Goal: Use online tool/utility: Use online tool/utility

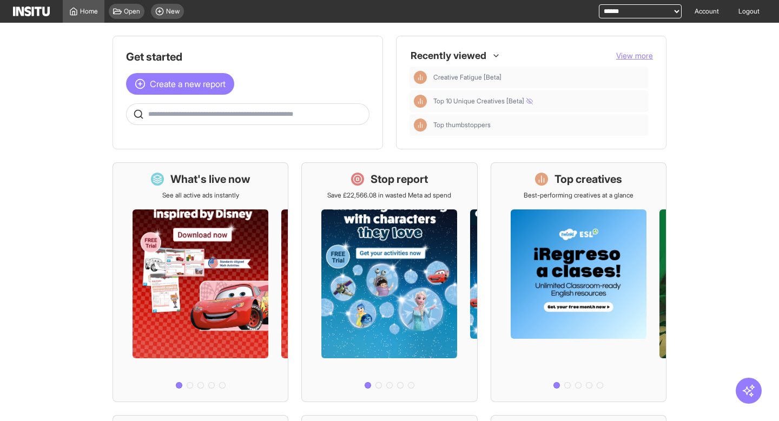
click at [642, 10] on select "**********" at bounding box center [640, 11] width 83 height 14
select select "**********"
click at [599, 4] on select "**********" at bounding box center [640, 11] width 83 height 14
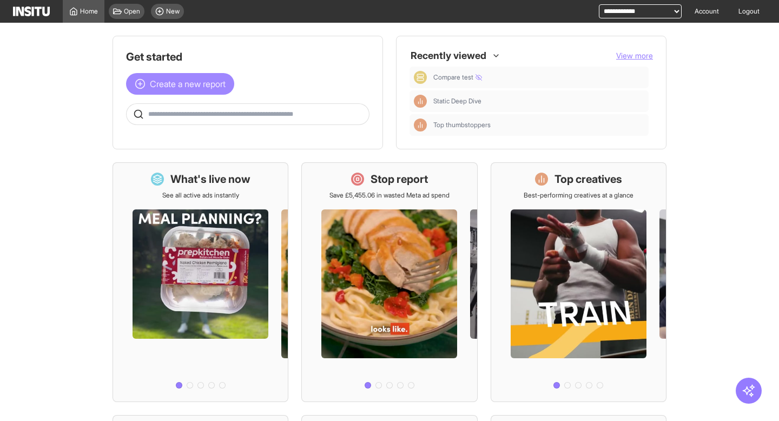
click at [186, 85] on span "Create a new report" at bounding box center [188, 83] width 76 height 13
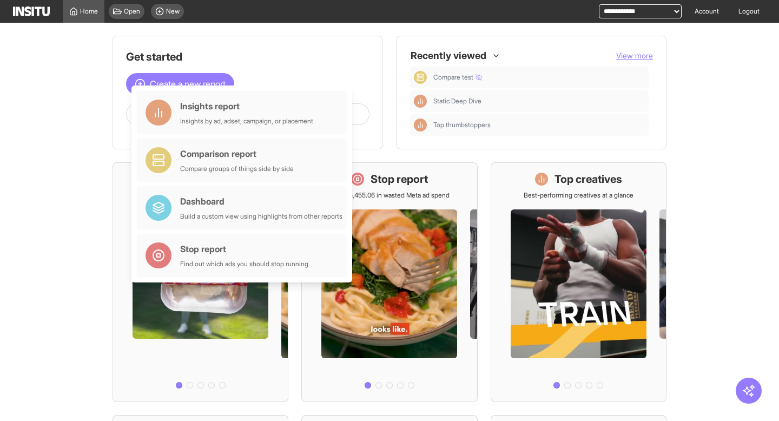
click at [64, 120] on main "Get started Create a new report Ask questions like: Which campaigns had the hig…" at bounding box center [389, 222] width 779 height 398
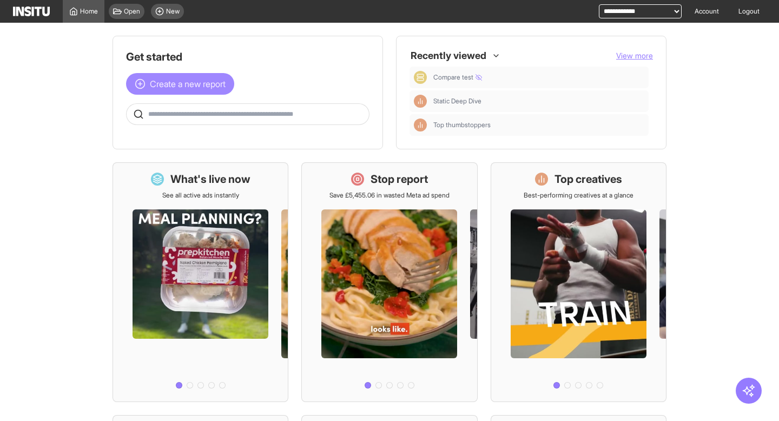
click at [174, 88] on span "Create a new report" at bounding box center [188, 83] width 76 height 13
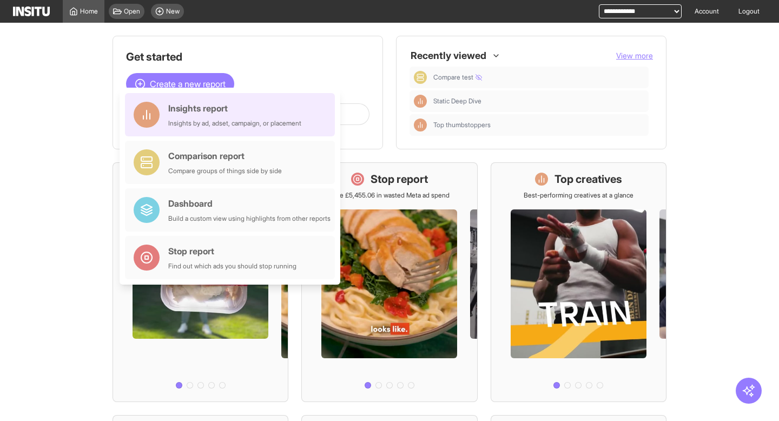
click at [175, 110] on div "Insights report" at bounding box center [234, 108] width 133 height 13
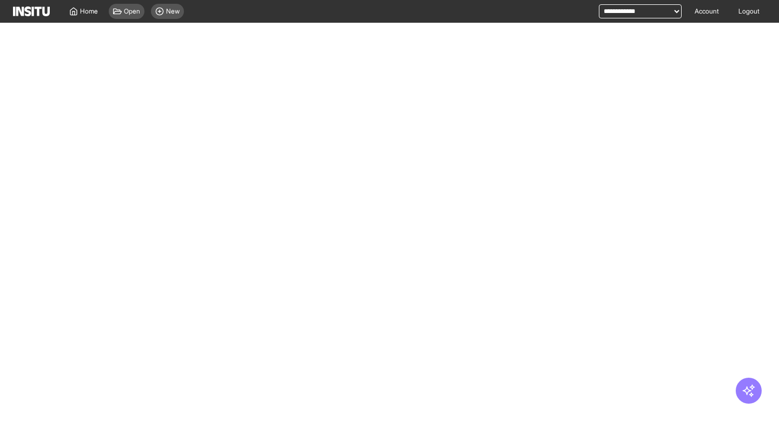
select select "**"
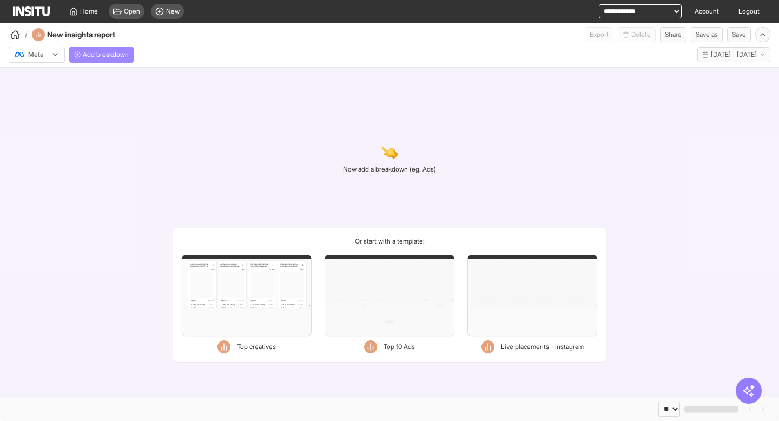
click at [132, 59] on button "Add breakdown" at bounding box center [101, 55] width 64 height 16
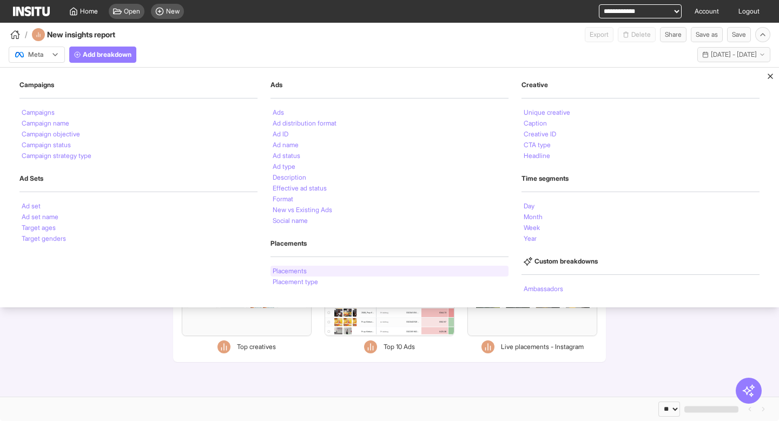
click at [293, 268] on li "Placements" at bounding box center [290, 271] width 34 height 6
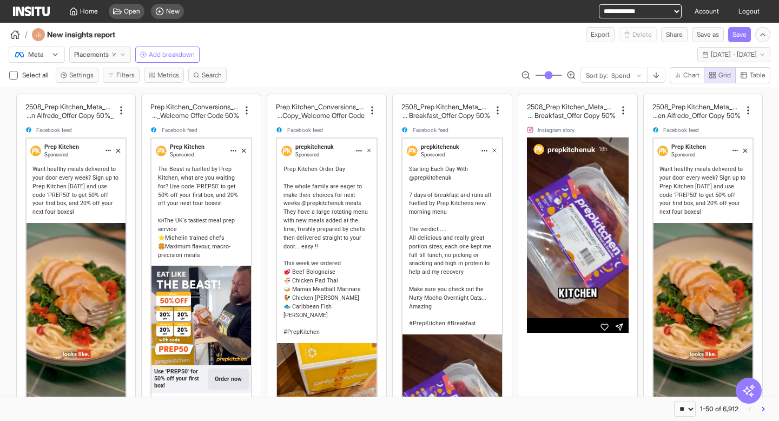
type input "**"
click at [539, 75] on input "range" at bounding box center [548, 75] width 27 height 1
click at [169, 77] on button "Metrics" at bounding box center [164, 75] width 40 height 15
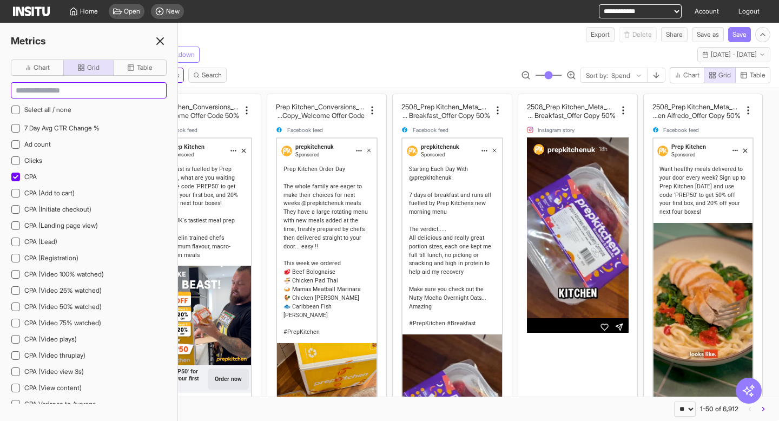
click at [70, 91] on input at bounding box center [88, 90] width 155 height 15
click at [18, 112] on div at bounding box center [15, 109] width 9 height 9
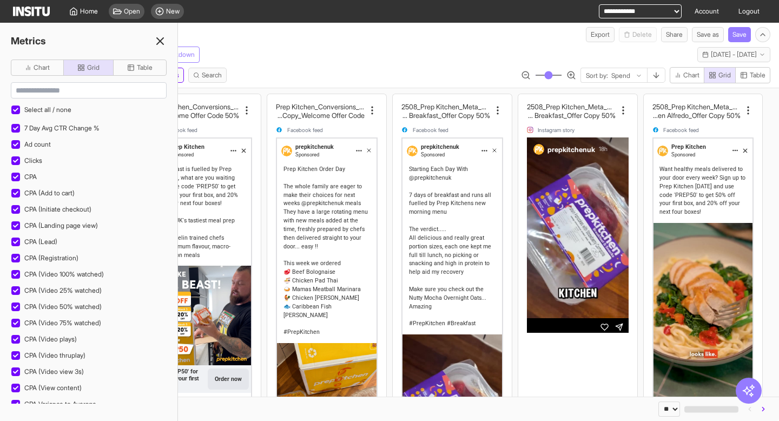
click at [155, 41] on icon at bounding box center [160, 41] width 13 height 13
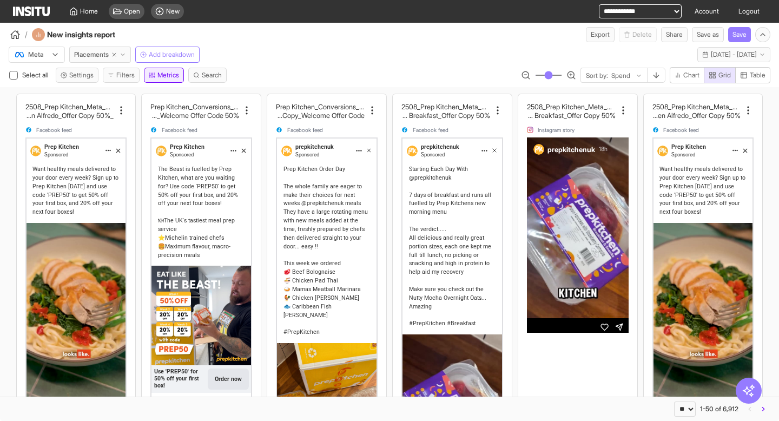
click at [168, 75] on button "Metrics" at bounding box center [164, 75] width 40 height 15
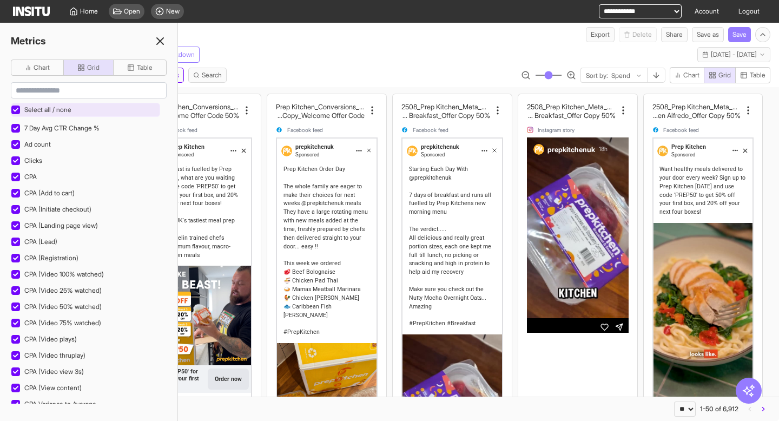
click at [17, 111] on icon at bounding box center [15, 109] width 5 height 5
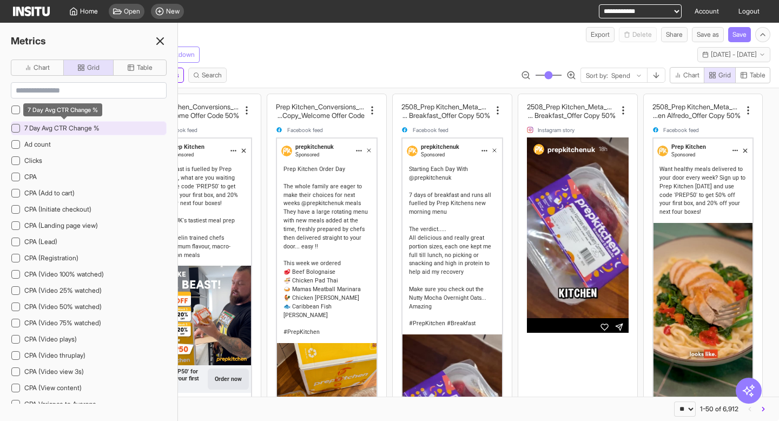
click at [65, 130] on span "7 Day Avg CTR Change %" at bounding box center [61, 128] width 75 height 8
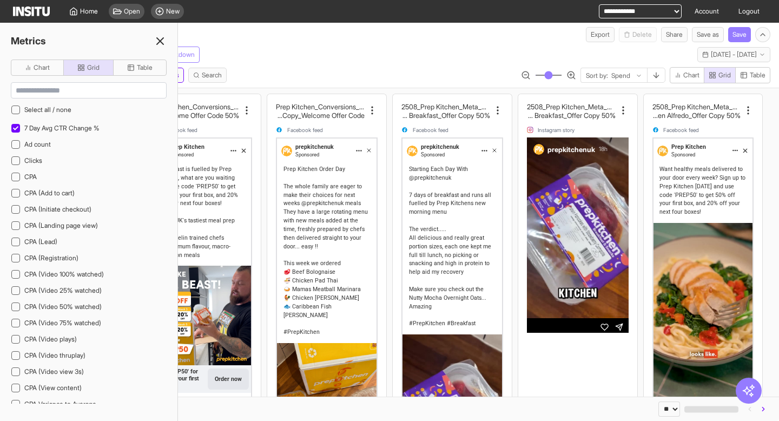
click at [159, 42] on line at bounding box center [160, 41] width 6 height 6
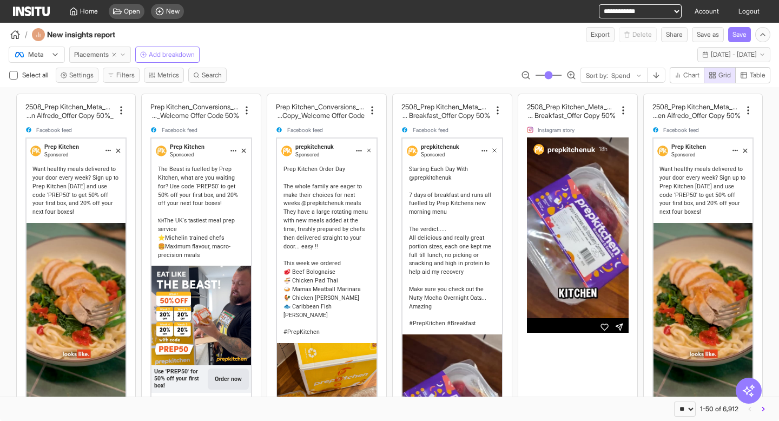
click at [97, 54] on span "Placements" at bounding box center [91, 54] width 35 height 9
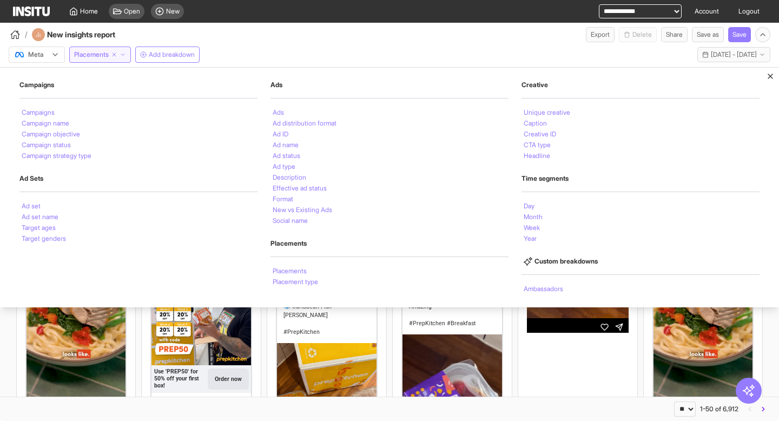
click at [311, 45] on div "Meta Placements Campaigns Campaigns Campaign name Campaign objective Campaign s…" at bounding box center [389, 52] width 779 height 21
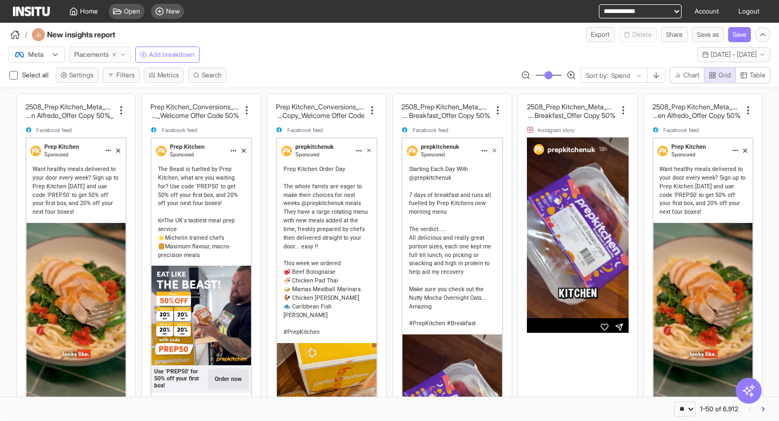
click at [97, 55] on span "Placements" at bounding box center [91, 54] width 35 height 9
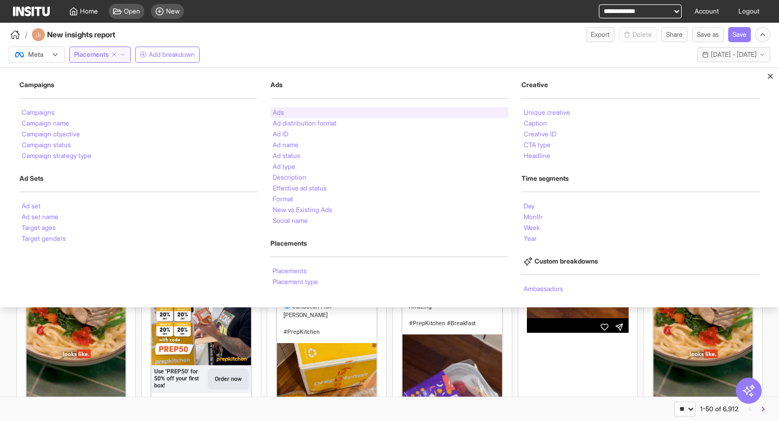
click at [280, 113] on li "Ads" at bounding box center [278, 112] width 11 height 6
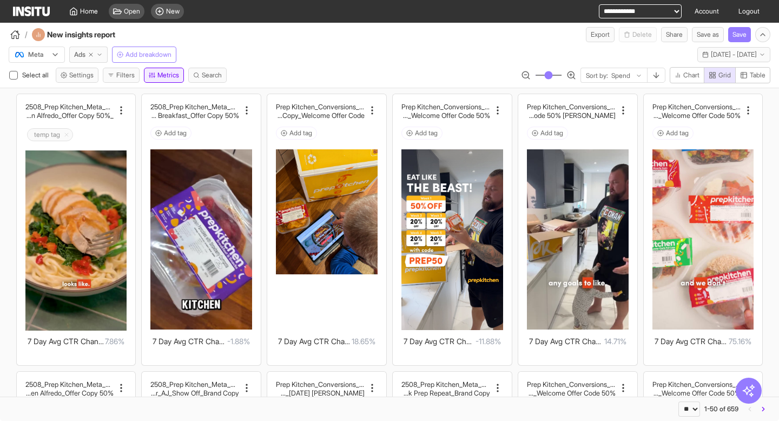
click at [154, 74] on line "button" at bounding box center [154, 74] width 0 height 3
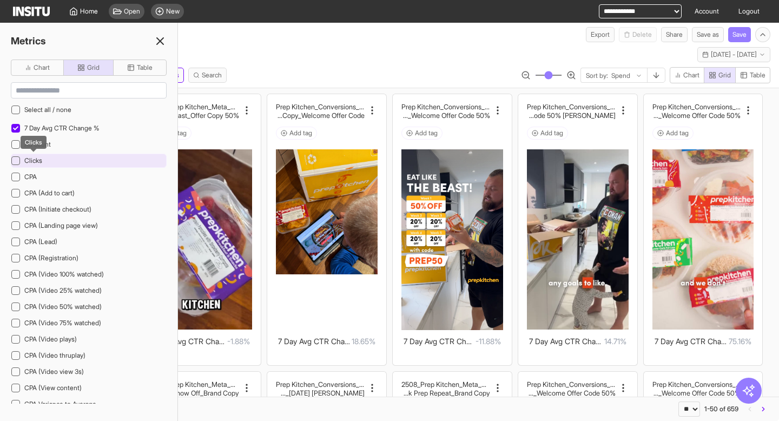
click at [37, 160] on span "Clicks" at bounding box center [33, 160] width 18 height 8
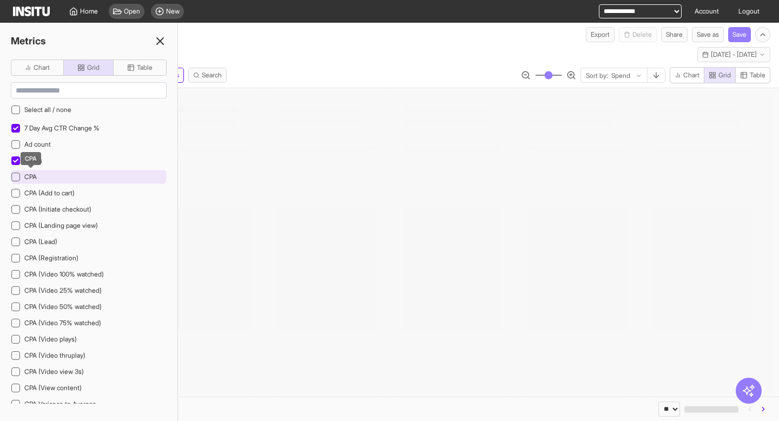
click at [31, 175] on span "CPA" at bounding box center [30, 177] width 12 height 8
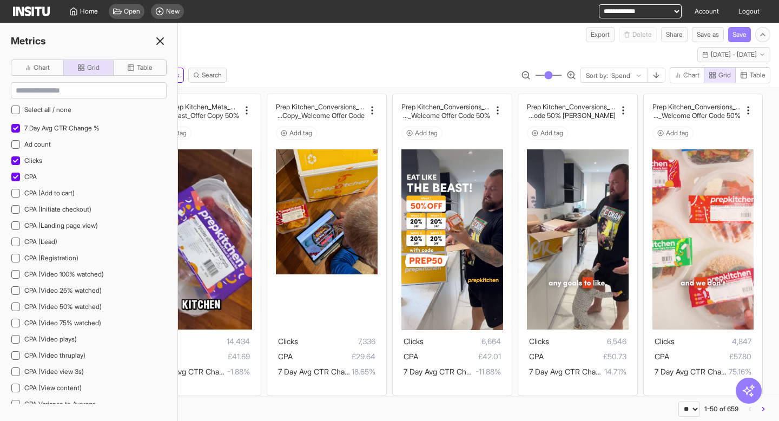
click at [155, 39] on icon at bounding box center [160, 41] width 13 height 13
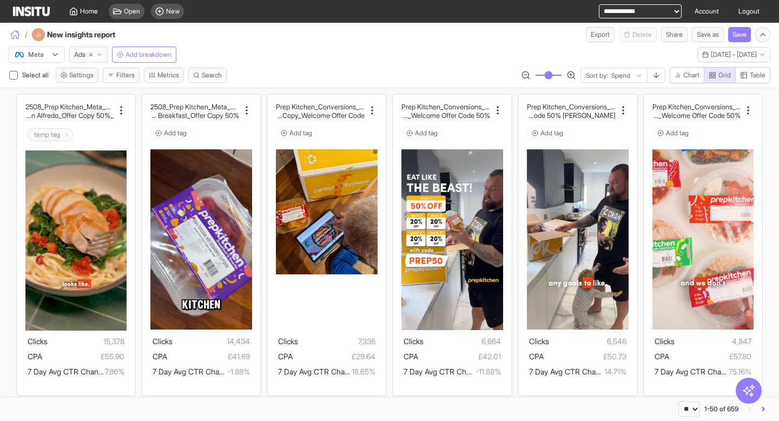
click at [16, 36] on icon "button" at bounding box center [15, 36] width 6 height 5
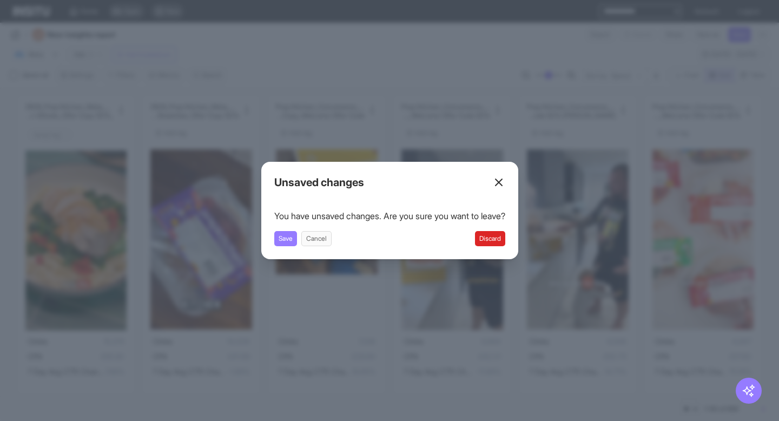
click at [497, 241] on button "Discard" at bounding box center [490, 238] width 30 height 15
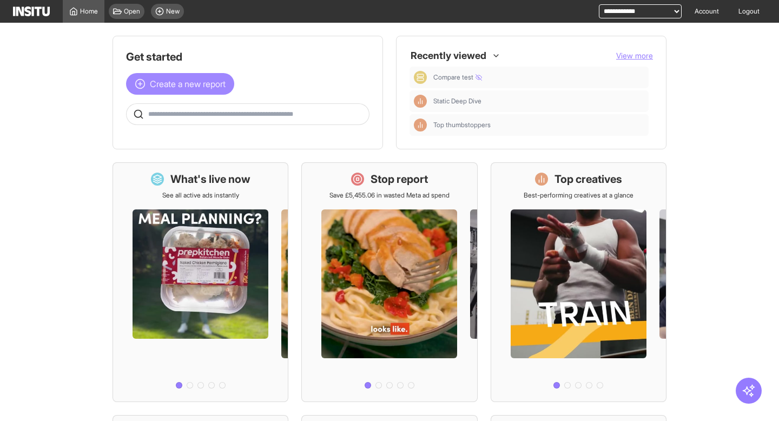
click at [209, 87] on span "Create a new report" at bounding box center [188, 83] width 76 height 13
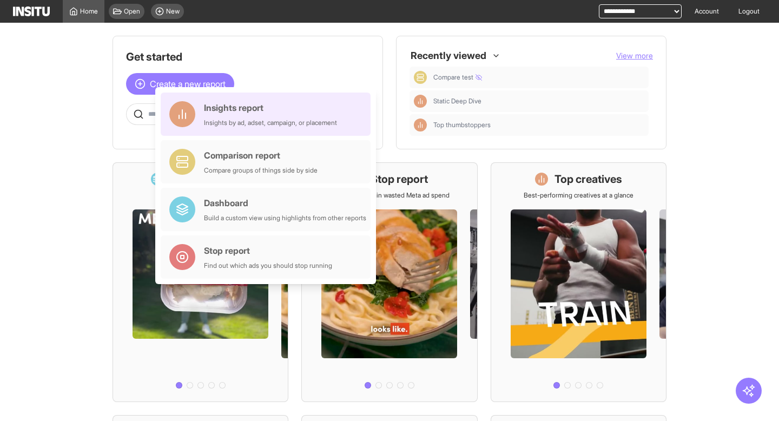
click at [247, 104] on div "Insights report" at bounding box center [270, 107] width 133 height 13
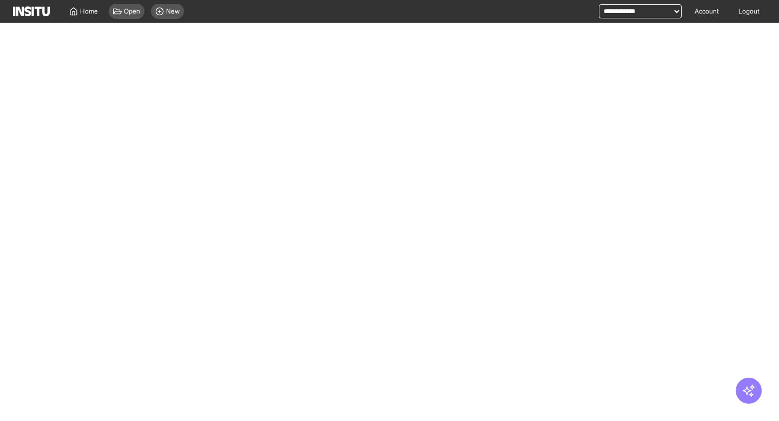
select select "**"
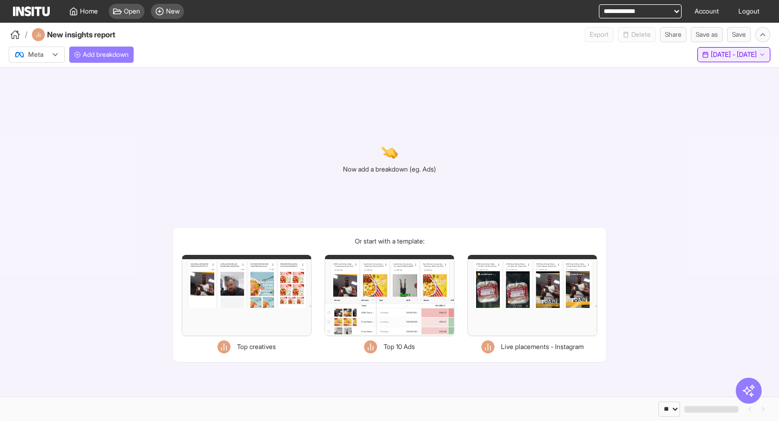
click at [727, 54] on span "10 Aug 25 - 8 Sep 25" at bounding box center [734, 54] width 46 height 9
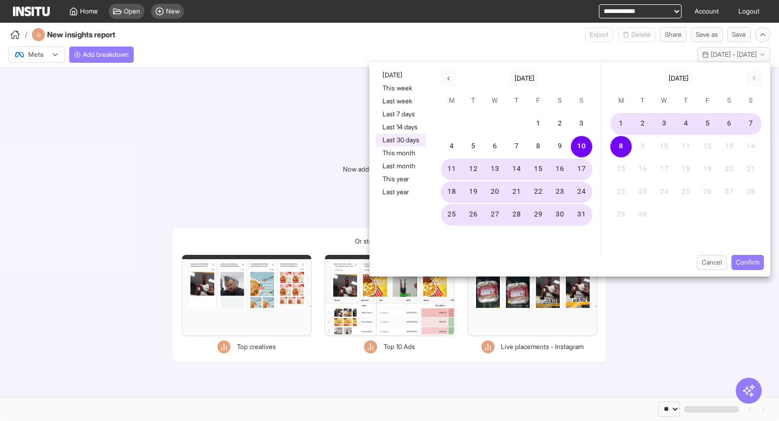
click at [676, 322] on div "Now add a breakdown (eg. Ads) Or start with a template: Filters Format Static V…" at bounding box center [389, 232] width 779 height 329
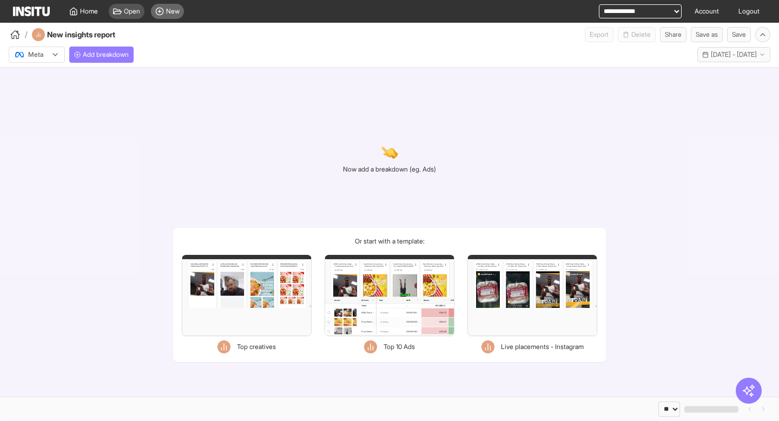
click at [169, 9] on span "New" at bounding box center [173, 11] width 14 height 9
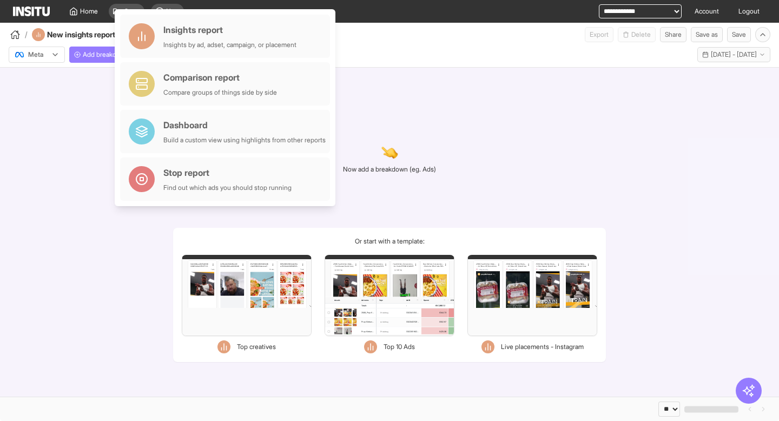
click at [612, 152] on div "Now add a breakdown (eg. Ads) Or start with a template: Filters Format Static V…" at bounding box center [389, 232] width 779 height 329
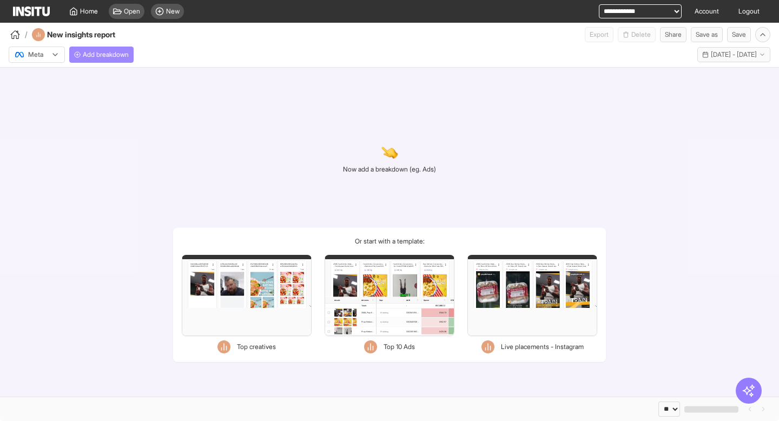
click at [95, 52] on span "Add breakdown" at bounding box center [106, 54] width 46 height 9
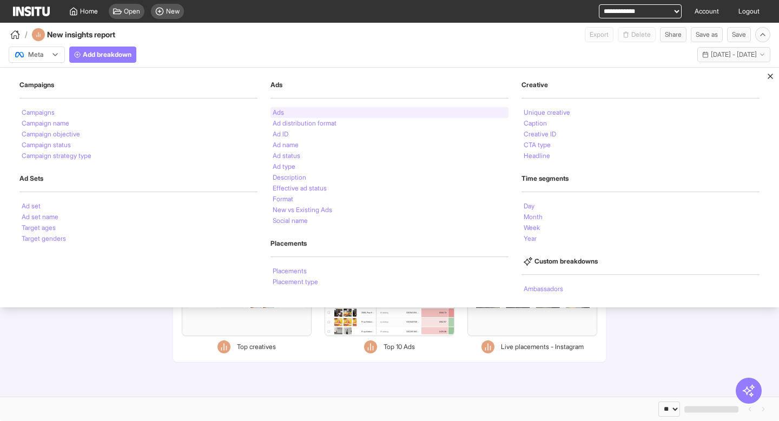
click at [281, 112] on li "Ads" at bounding box center [278, 112] width 11 height 6
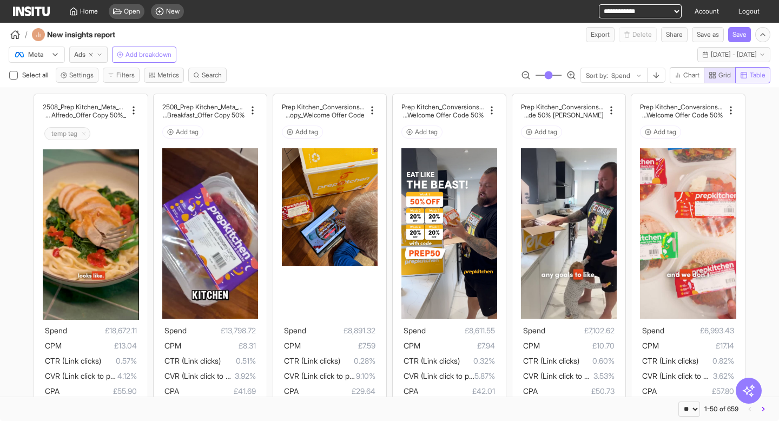
click at [747, 76] on span "Table" at bounding box center [752, 75] width 25 height 9
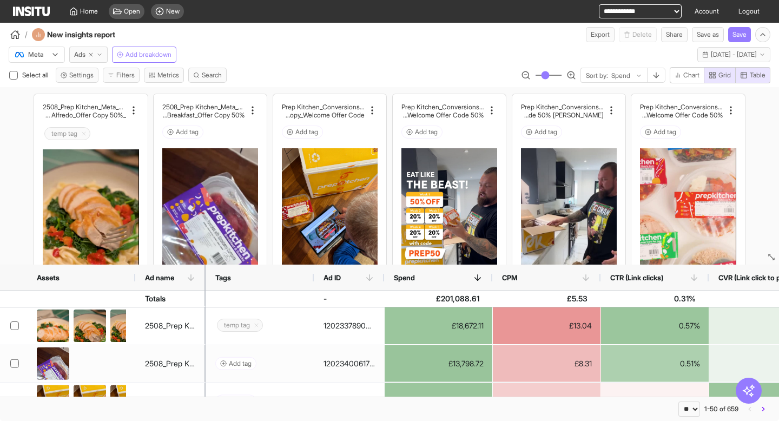
drag, startPoint x: 771, startPoint y: 277, endPoint x: 746, endPoint y: 259, distance: 30.9
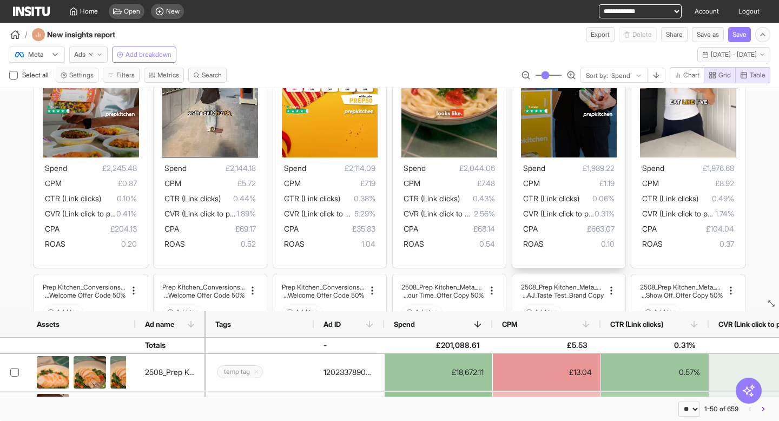
drag, startPoint x: 768, startPoint y: 256, endPoint x: 576, endPoint y: 236, distance: 193.7
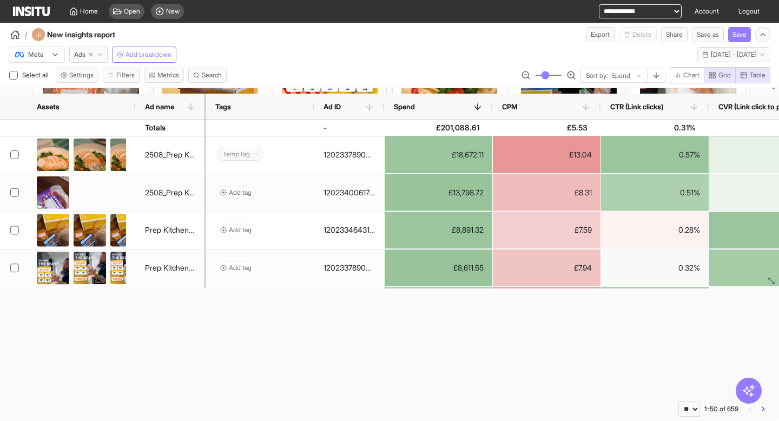
drag, startPoint x: 771, startPoint y: 300, endPoint x: 769, endPoint y: 83, distance: 216.9
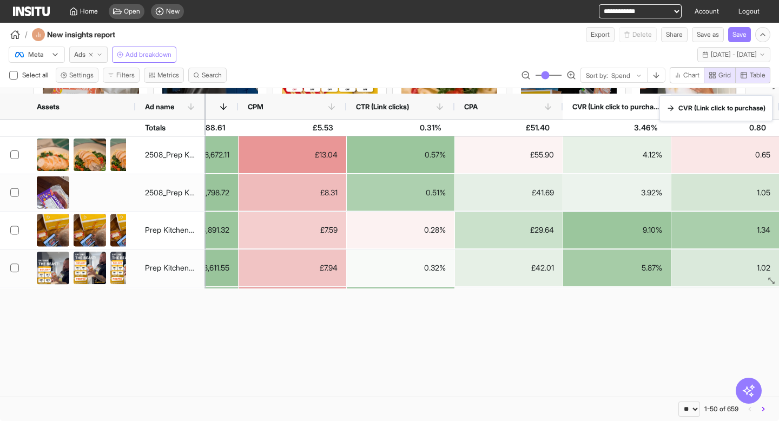
drag, startPoint x: 771, startPoint y: 94, endPoint x: 753, endPoint y: 102, distance: 19.6
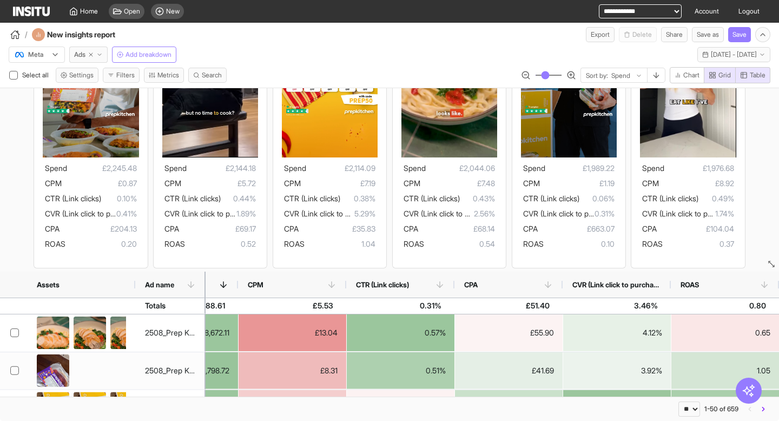
drag, startPoint x: 771, startPoint y: 90, endPoint x: 761, endPoint y: 268, distance: 178.3
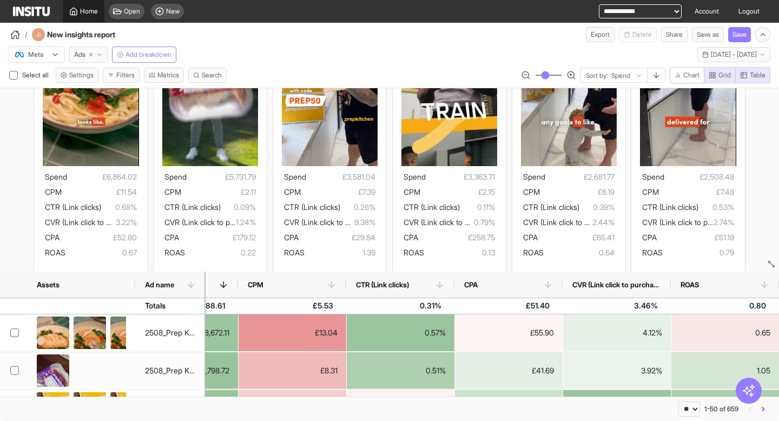
click at [74, 12] on polyline at bounding box center [73, 13] width 2 height 4
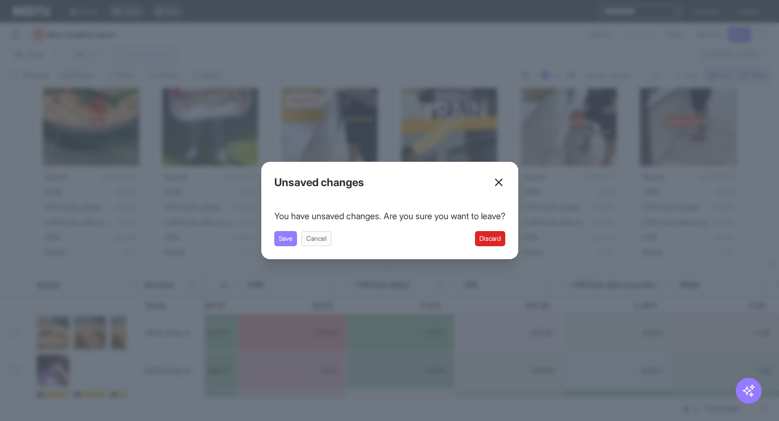
click at [505, 245] on button "Discard" at bounding box center [490, 238] width 30 height 15
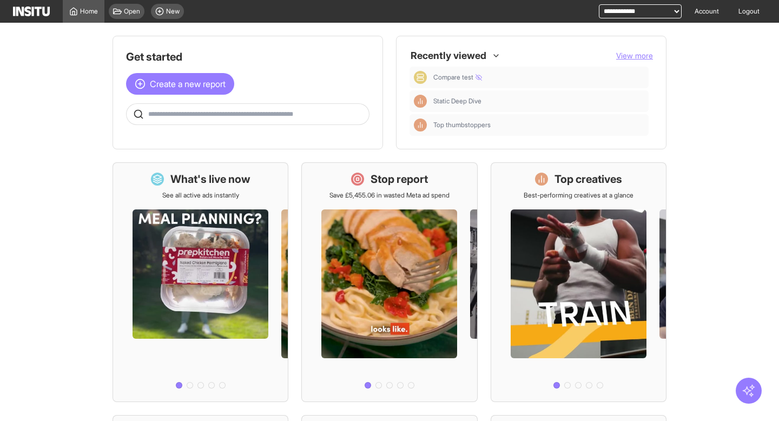
click at [754, 392] on icon "button" at bounding box center [749, 391] width 14 height 14
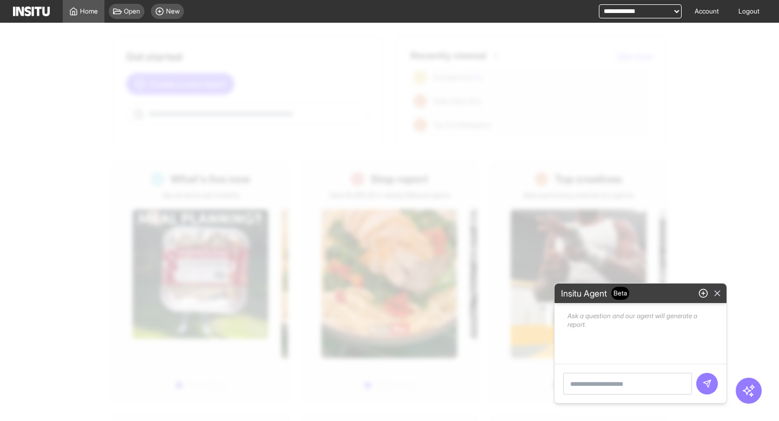
click at [717, 292] on icon "button" at bounding box center [717, 293] width 10 height 10
